Goal: Subscribe to service/newsletter: Subscribe to service/newsletter

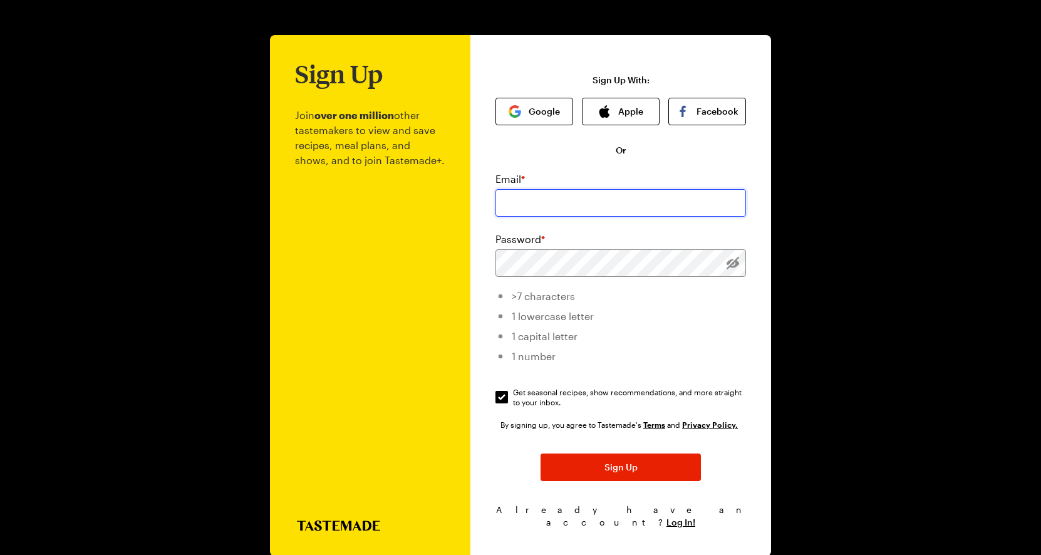
click at [571, 204] on input "email" at bounding box center [621, 203] width 251 height 28
type input "[EMAIL_ADDRESS][DOMAIN_NAME]"
click at [506, 395] on input "Get seasonal recipes, show recommendations, and more straight to your inbox. Ge…" at bounding box center [502, 397] width 13 height 13
checkbox input "false"
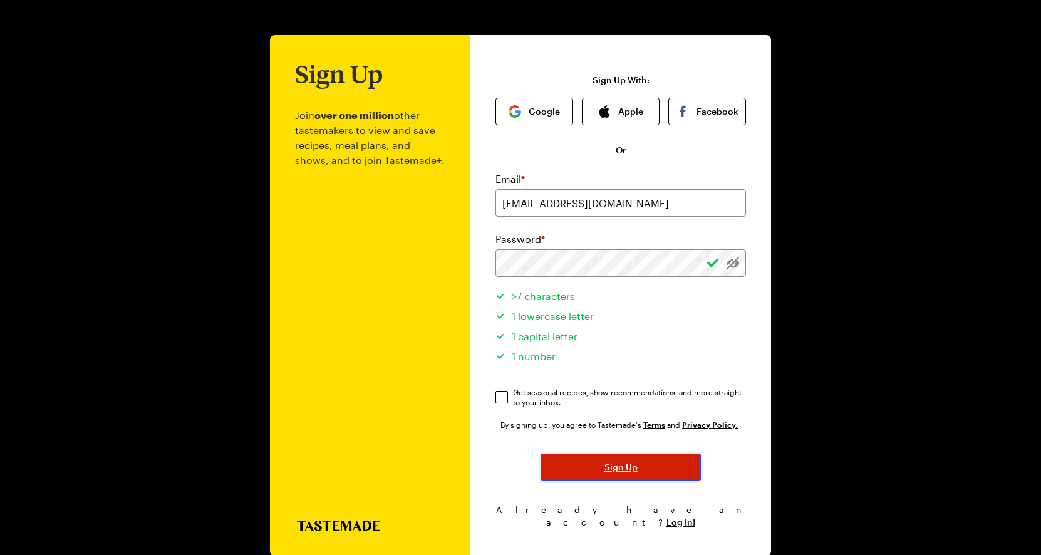
click at [641, 469] on button "Sign Up" at bounding box center [621, 468] width 160 height 28
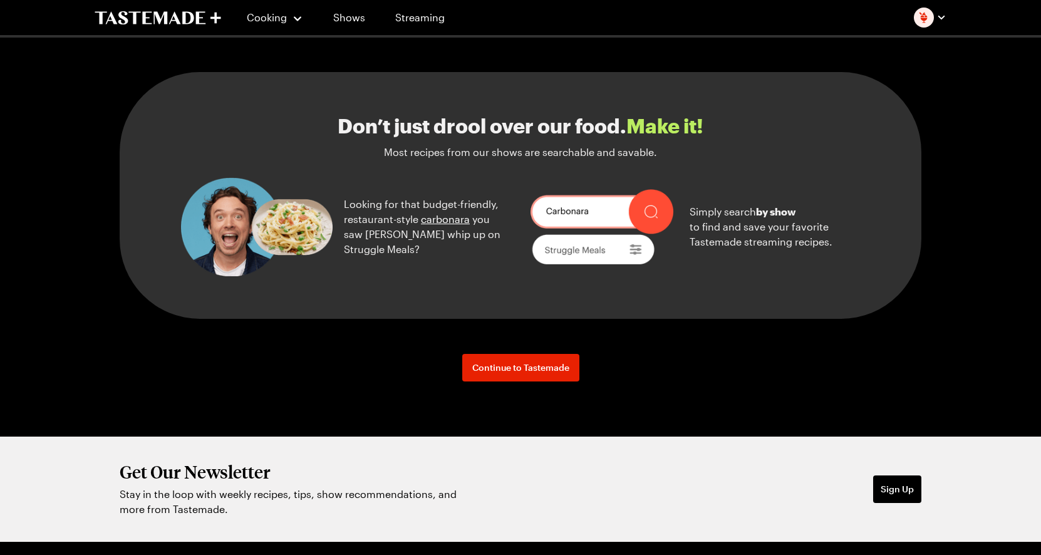
scroll to position [1724, 0]
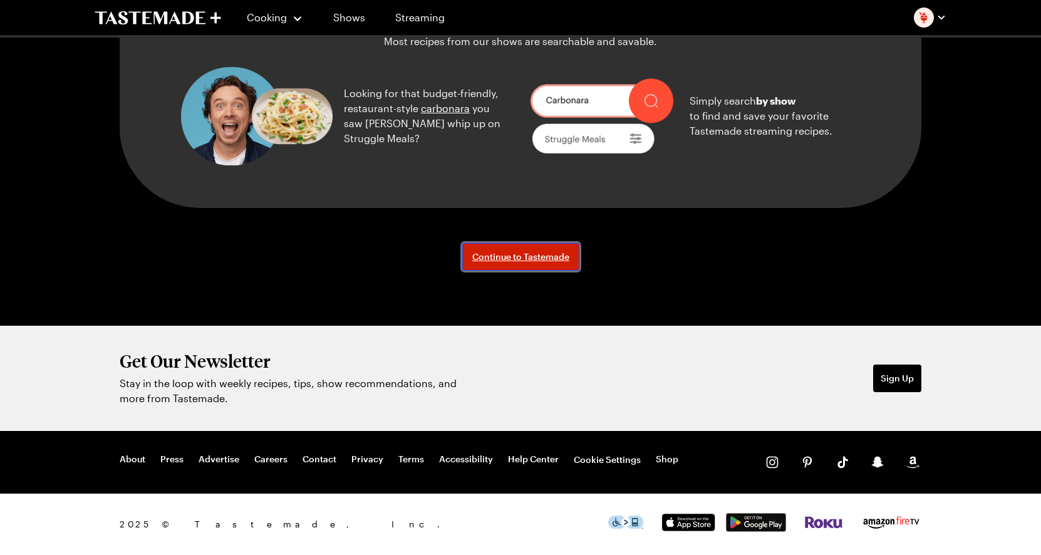
click at [561, 252] on span "Continue to Tastemade" at bounding box center [520, 257] width 97 height 13
